Goal: Navigation & Orientation: Find specific page/section

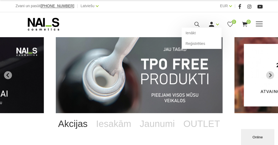
click at [212, 25] on use at bounding box center [211, 24] width 5 height 5
click at [194, 34] on link "Ienākt" at bounding box center [201, 33] width 40 height 11
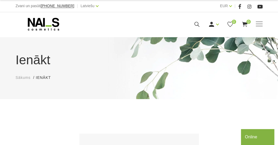
type input "[PERSON_NAME][EMAIL_ADDRESS][DOMAIN_NAME]"
click at [43, 61] on h1 "Ienākt" at bounding box center [139, 59] width 247 height 19
click at [23, 79] on span "Sākums" at bounding box center [23, 77] width 15 height 4
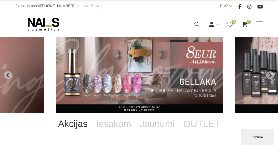
click at [258, 23] on span at bounding box center [258, 23] width 7 height 5
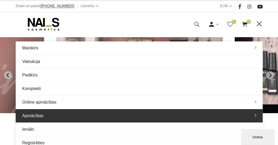
click at [44, 117] on link "Apmācības" at bounding box center [139, 115] width 247 height 13
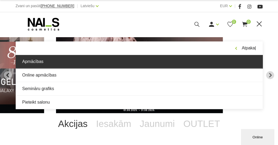
click at [50, 63] on link "Apmācības" at bounding box center [139, 61] width 247 height 13
